Goal: Task Accomplishment & Management: Manage account settings

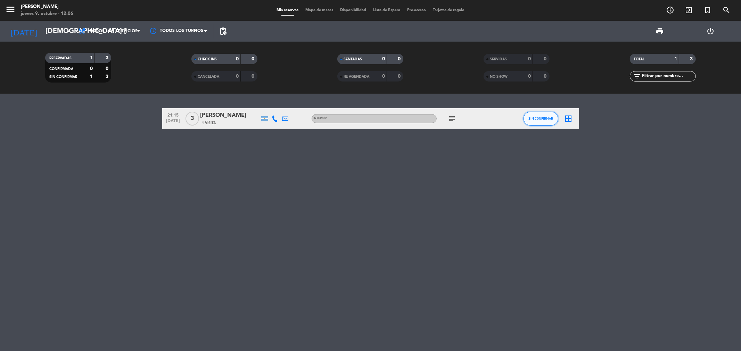
click at [538, 119] on span "SIN CONFIRMAR" at bounding box center [540, 119] width 25 height 4
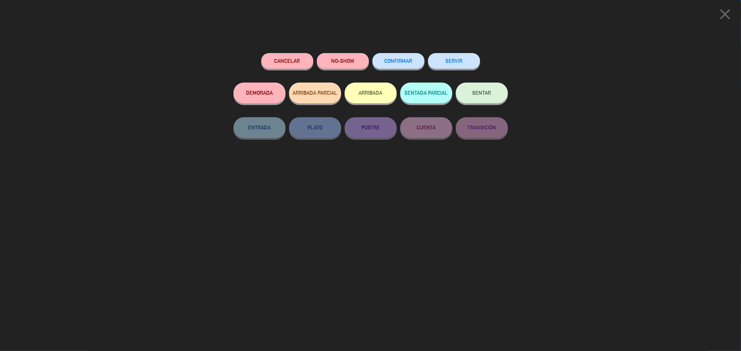
click at [417, 66] on button "CONFIRMAR" at bounding box center [398, 61] width 52 height 16
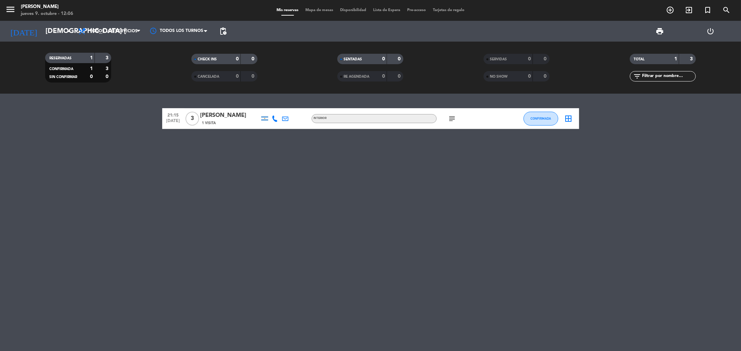
click at [449, 118] on icon "subject" at bounding box center [452, 119] width 8 height 8
click at [668, 6] on icon "add_circle_outline" at bounding box center [670, 10] width 8 height 8
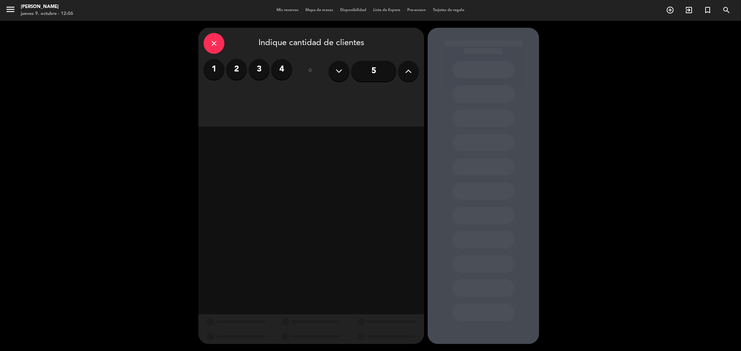
click at [286, 65] on label "4" at bounding box center [281, 69] width 21 height 21
click at [376, 91] on div "Cena" at bounding box center [365, 95] width 107 height 14
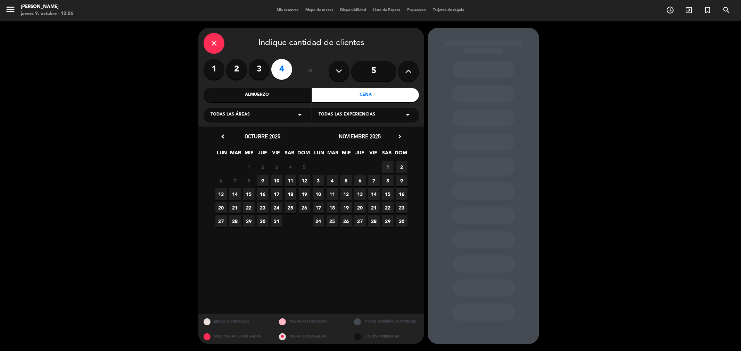
click at [260, 181] on span "9" at bounding box center [262, 180] width 11 height 11
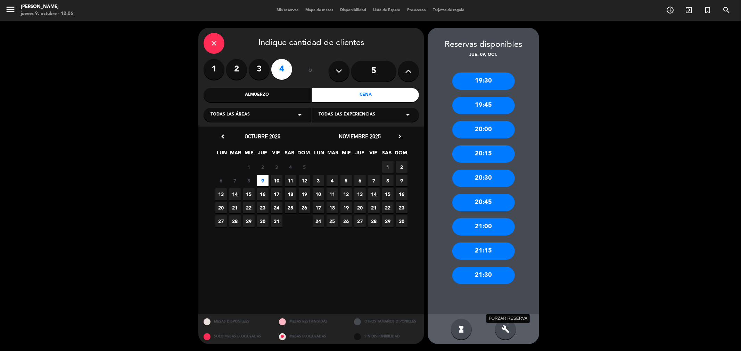
click at [506, 327] on icon "build" at bounding box center [505, 329] width 8 height 8
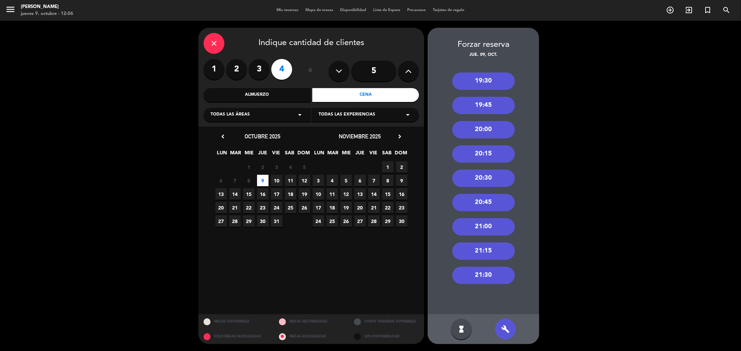
click at [509, 277] on div "21:30" at bounding box center [483, 275] width 62 height 17
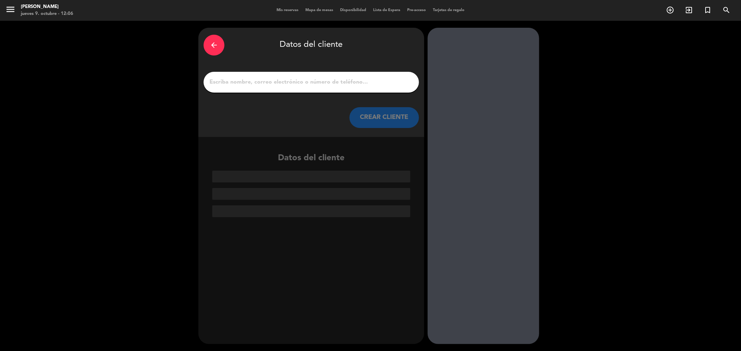
click at [385, 87] on div at bounding box center [310, 82] width 215 height 21
click at [375, 83] on input "1" at bounding box center [311, 82] width 205 height 10
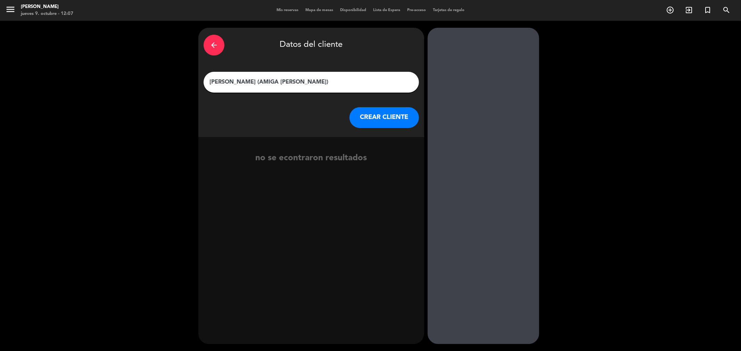
type input "[PERSON_NAME] (AMIGA [PERSON_NAME])"
click at [366, 113] on button "CREAR CLIENTE" at bounding box center [383, 117] width 69 height 21
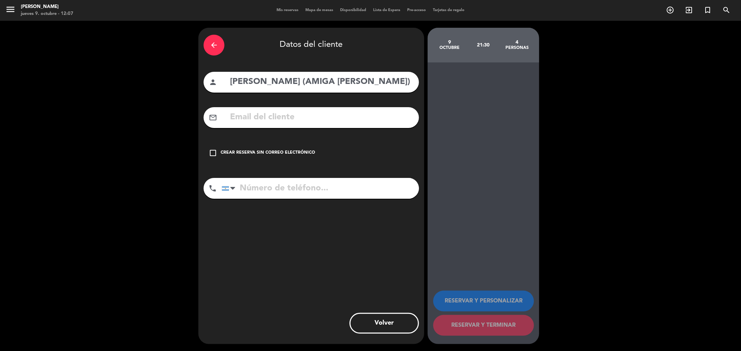
drag, startPoint x: 306, startPoint y: 147, endPoint x: 303, endPoint y: 159, distance: 12.5
click at [306, 148] on div "check_box_outline_blank Crear reserva sin correo electrónico" at bounding box center [310, 153] width 215 height 21
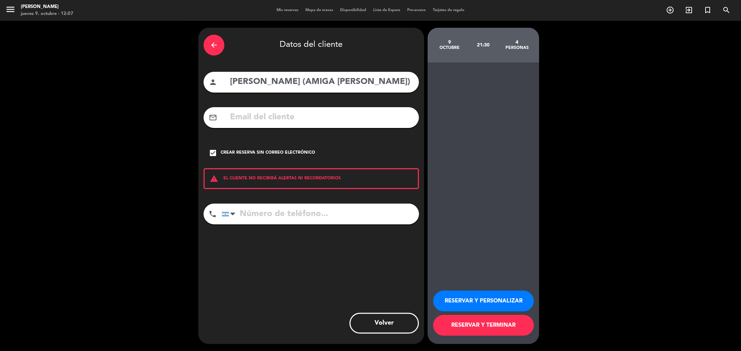
click at [301, 209] on input "tel" at bounding box center [319, 214] width 197 height 21
type input "1111111111"
drag, startPoint x: 440, startPoint y: 286, endPoint x: 452, endPoint y: 293, distance: 14.4
click at [441, 287] on div "RESERVAR Y PERSONALIZAR RESERVAR Y TERMINAR" at bounding box center [483, 310] width 100 height 68
drag, startPoint x: 452, startPoint y: 293, endPoint x: 457, endPoint y: 294, distance: 4.8
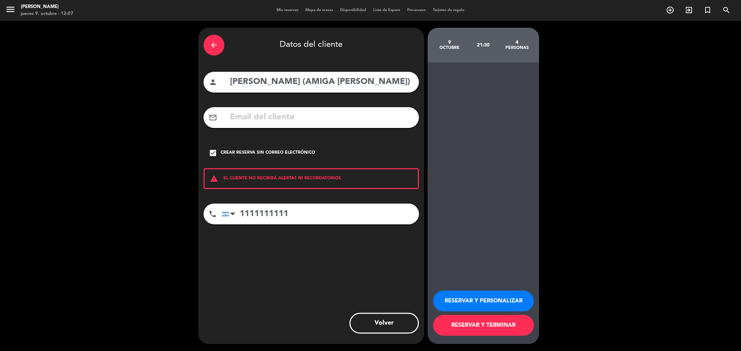
click at [454, 293] on button "RESERVAR Y PERSONALIZAR" at bounding box center [483, 301] width 101 height 21
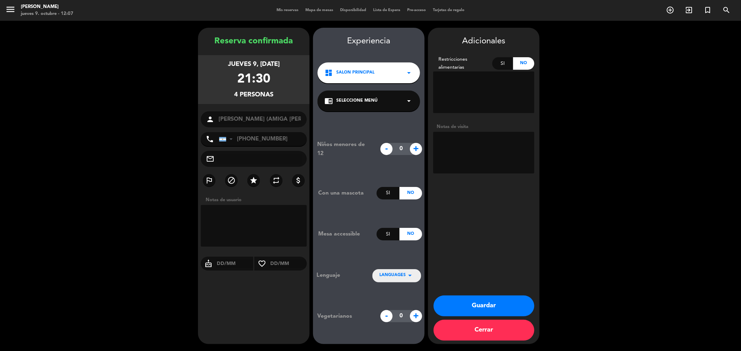
click at [490, 298] on button "Guardar" at bounding box center [483, 306] width 101 height 21
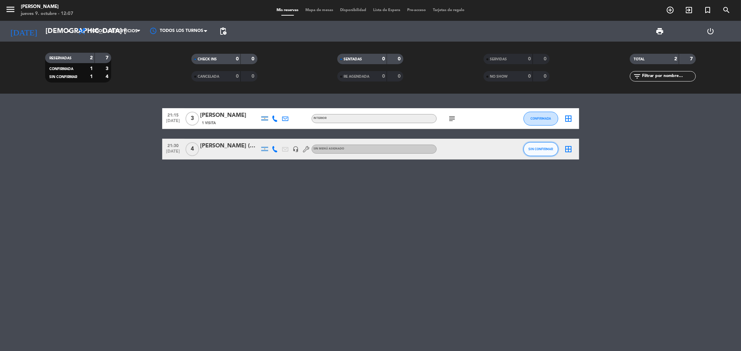
click at [539, 144] on button "SIN CONFIRMAR" at bounding box center [540, 149] width 35 height 14
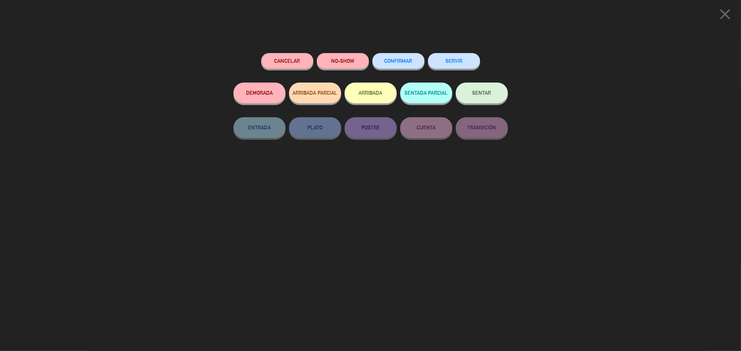
click at [405, 54] on button "CONFIRMAR" at bounding box center [398, 61] width 52 height 16
